Goal: Information Seeking & Learning: Learn about a topic

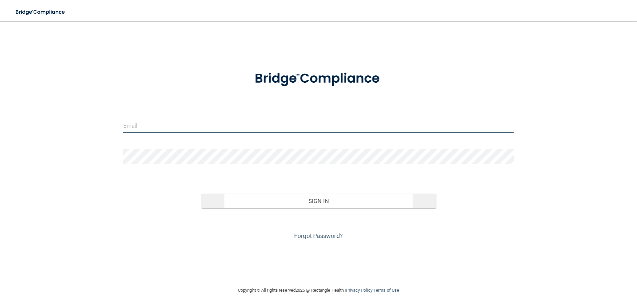
type input "[PERSON_NAME][EMAIL_ADDRESS][DOMAIN_NAME]"
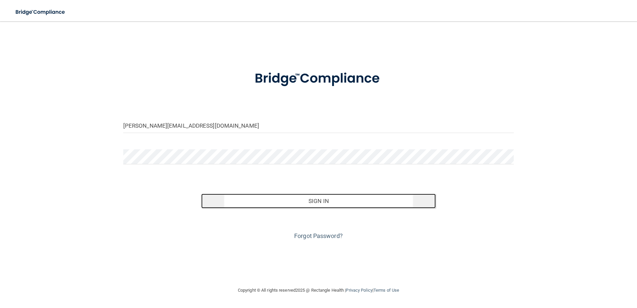
click at [307, 202] on button "Sign In" at bounding box center [318, 201] width 235 height 15
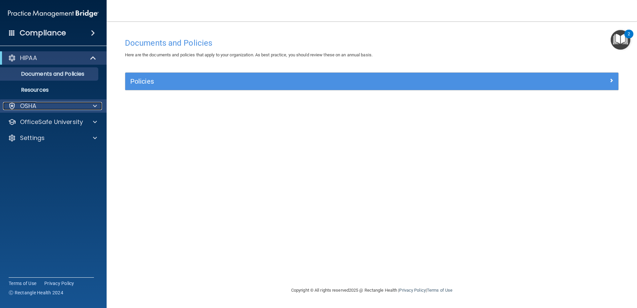
click at [48, 110] on div "OSHA" at bounding box center [44, 106] width 83 height 8
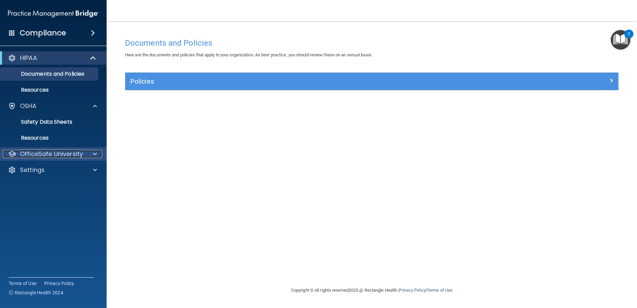
click at [51, 153] on p "OfficeSafe University" at bounding box center [51, 154] width 63 height 8
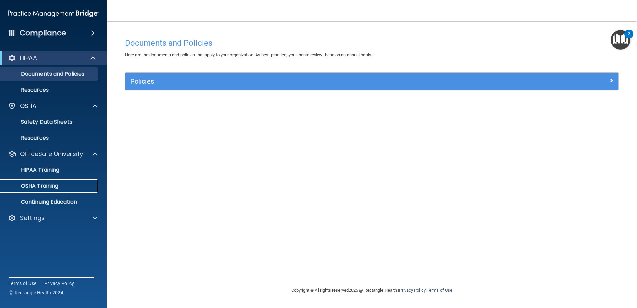
click at [55, 183] on p "OSHA Training" at bounding box center [31, 186] width 54 height 7
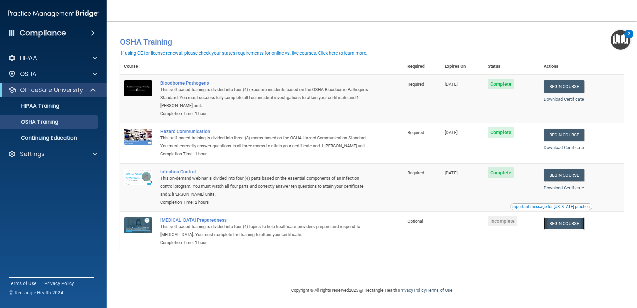
click at [577, 230] on link "Begin Course" at bounding box center [564, 223] width 41 height 12
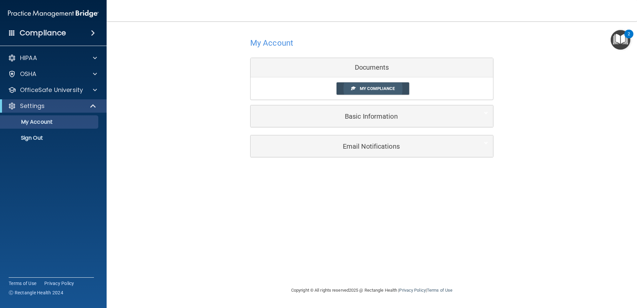
click at [387, 91] on link "My Compliance" at bounding box center [373, 88] width 73 height 12
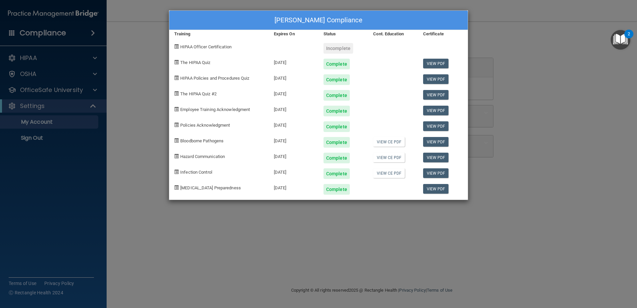
click at [407, 233] on div "Christy Werth's Compliance Training Expires On Status Cont. Education Certifica…" at bounding box center [318, 154] width 637 height 308
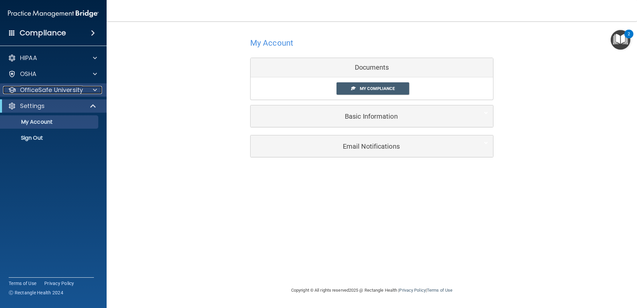
click at [84, 93] on div "OfficeSafe University" at bounding box center [44, 90] width 83 height 8
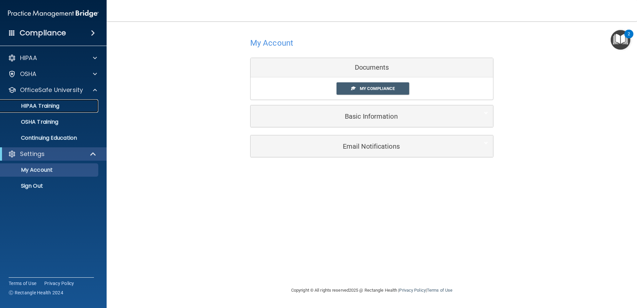
click at [69, 107] on div "HIPAA Training" at bounding box center [49, 106] width 91 height 7
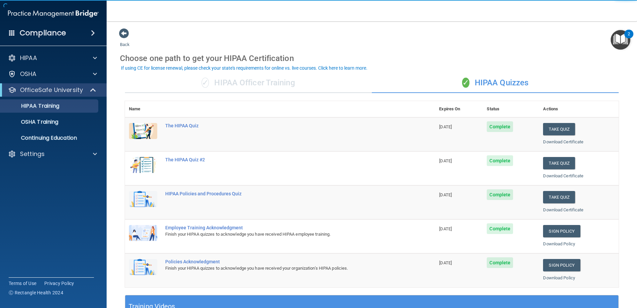
click at [256, 86] on div "✓ HIPAA Officer Training" at bounding box center [248, 83] width 247 height 20
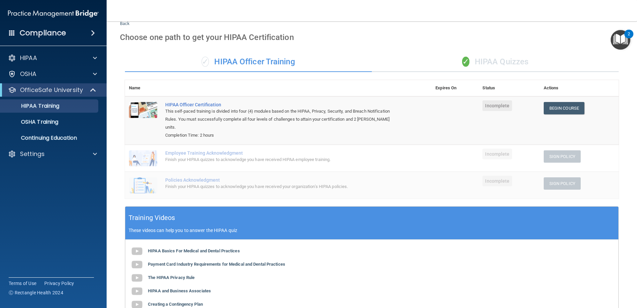
scroll to position [19, 0]
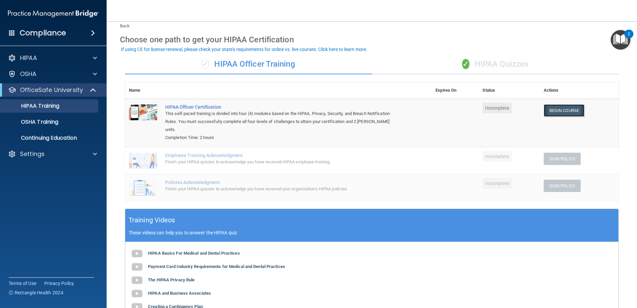
click at [559, 108] on link "Begin Course" at bounding box center [564, 110] width 41 height 12
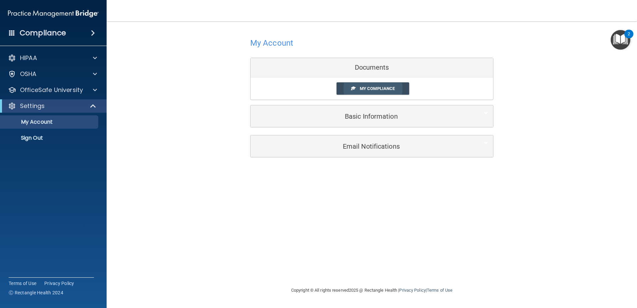
click at [362, 88] on span "My Compliance" at bounding box center [377, 88] width 35 height 5
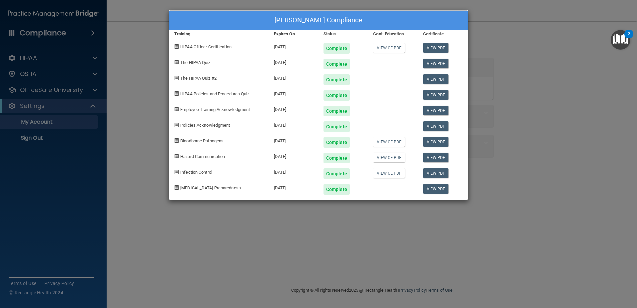
click at [317, 246] on div "[PERSON_NAME] Compliance Training Expires On Status Cont. Education Certificate…" at bounding box center [318, 154] width 637 height 308
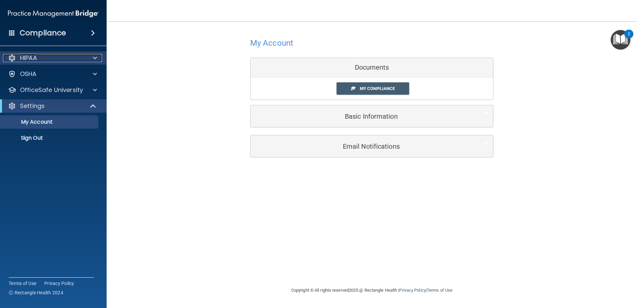
click at [31, 58] on p "HIPAA" at bounding box center [28, 58] width 17 height 8
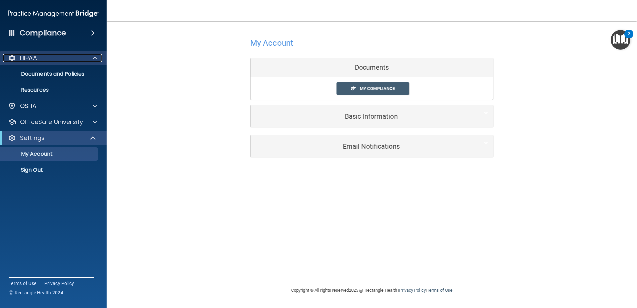
click at [31, 58] on p "HIPAA" at bounding box center [28, 58] width 17 height 8
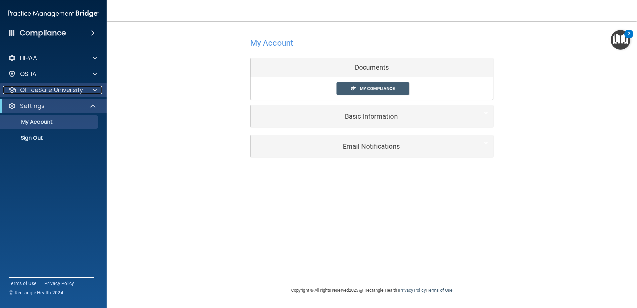
click at [93, 93] on span at bounding box center [95, 90] width 4 height 8
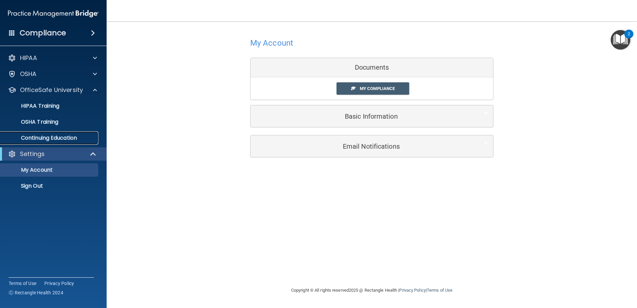
click at [78, 138] on p "Continuing Education" at bounding box center [49, 138] width 91 height 7
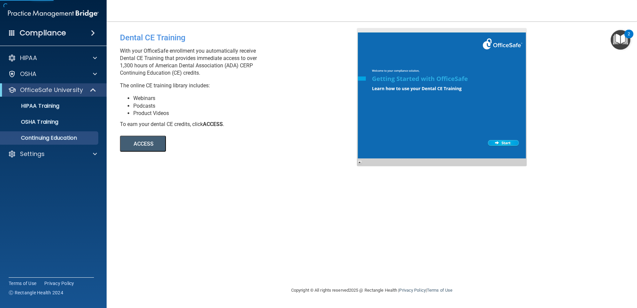
click at [124, 139] on button "ACCESS" at bounding box center [143, 144] width 46 height 16
